Goal: Information Seeking & Learning: Learn about a topic

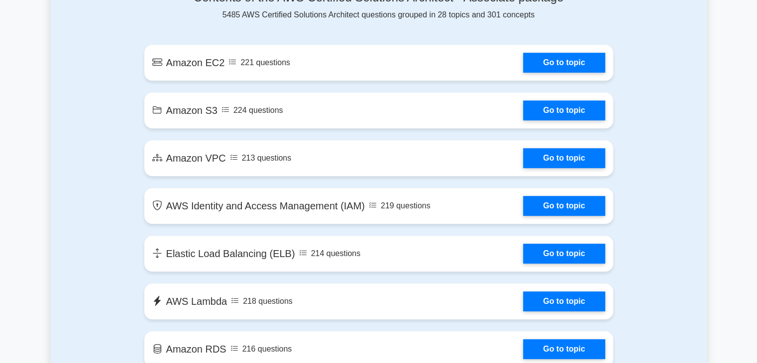
scroll to position [684, 0]
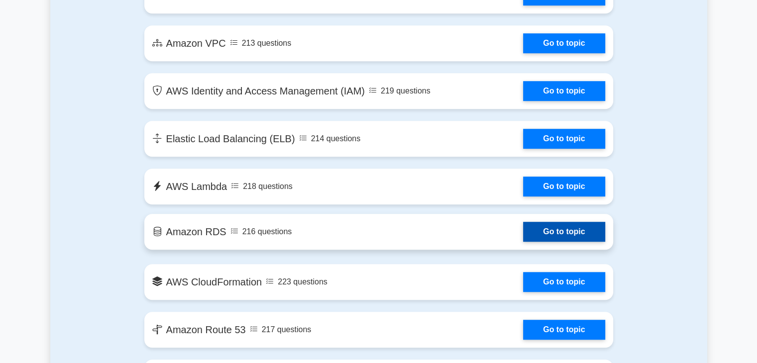
click at [549, 240] on link "Go to topic" at bounding box center [564, 232] width 82 height 20
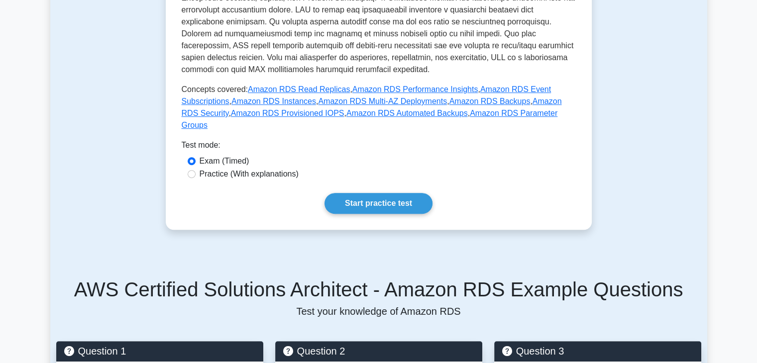
scroll to position [398, 0]
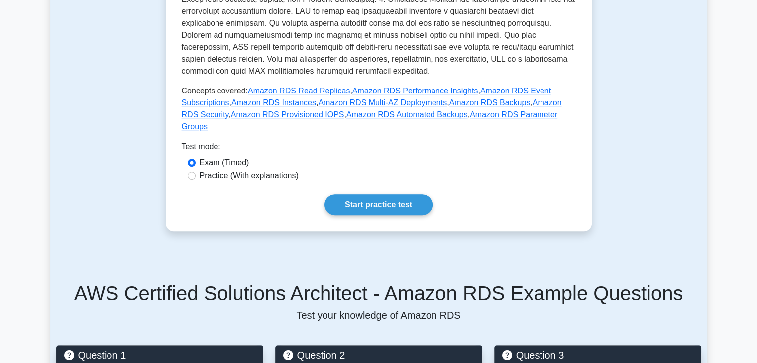
click at [247, 170] on label "Practice (With explanations)" at bounding box center [249, 176] width 99 height 12
click at [196, 172] on input "Practice (With explanations)" at bounding box center [192, 176] width 8 height 8
radio input "true"
click at [375, 195] on link "Start practice test" at bounding box center [378, 205] width 108 height 21
